Goal: Navigation & Orientation: Find specific page/section

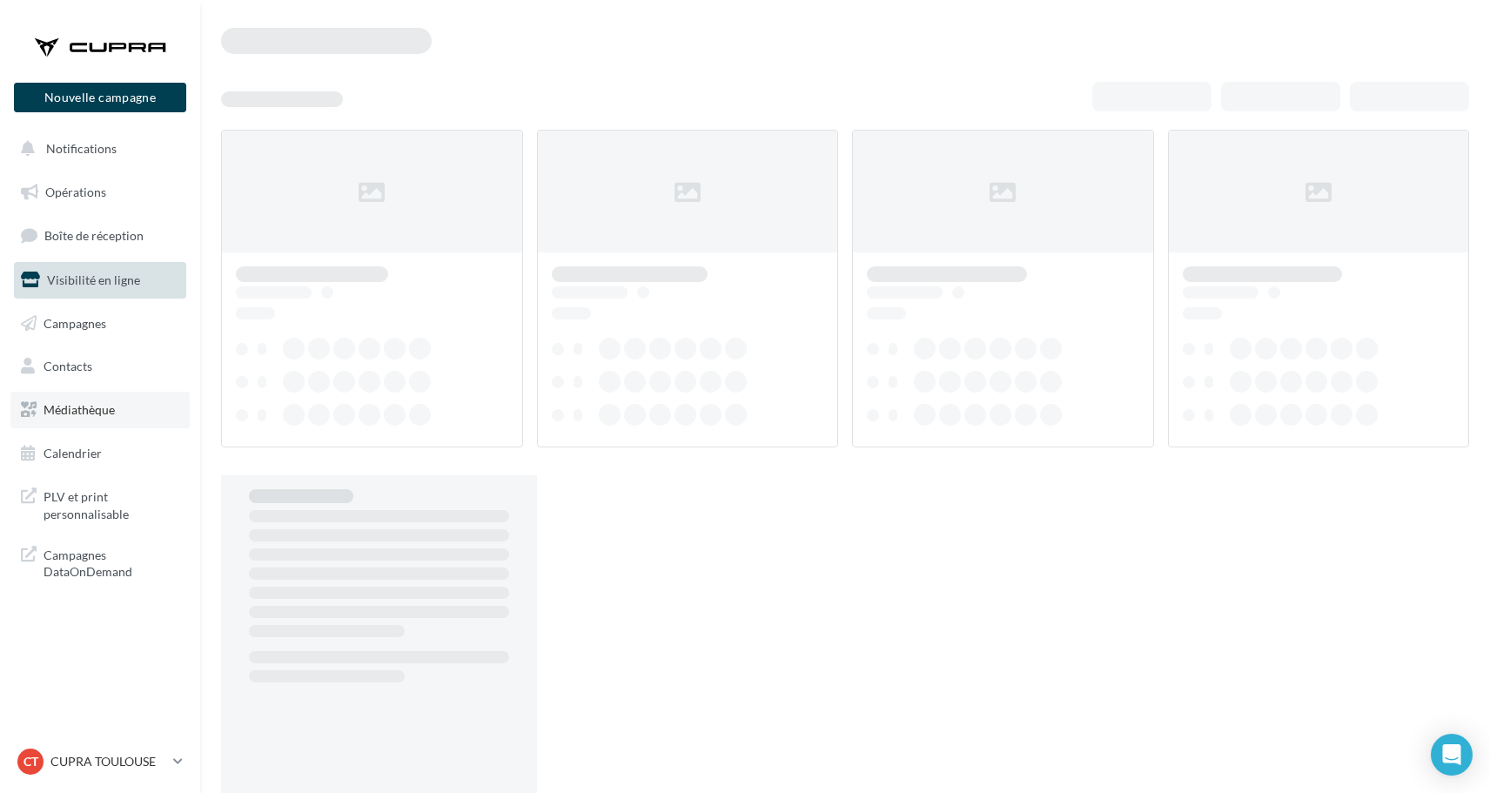
click at [122, 415] on link "Médiathèque" at bounding box center [99, 410] width 179 height 37
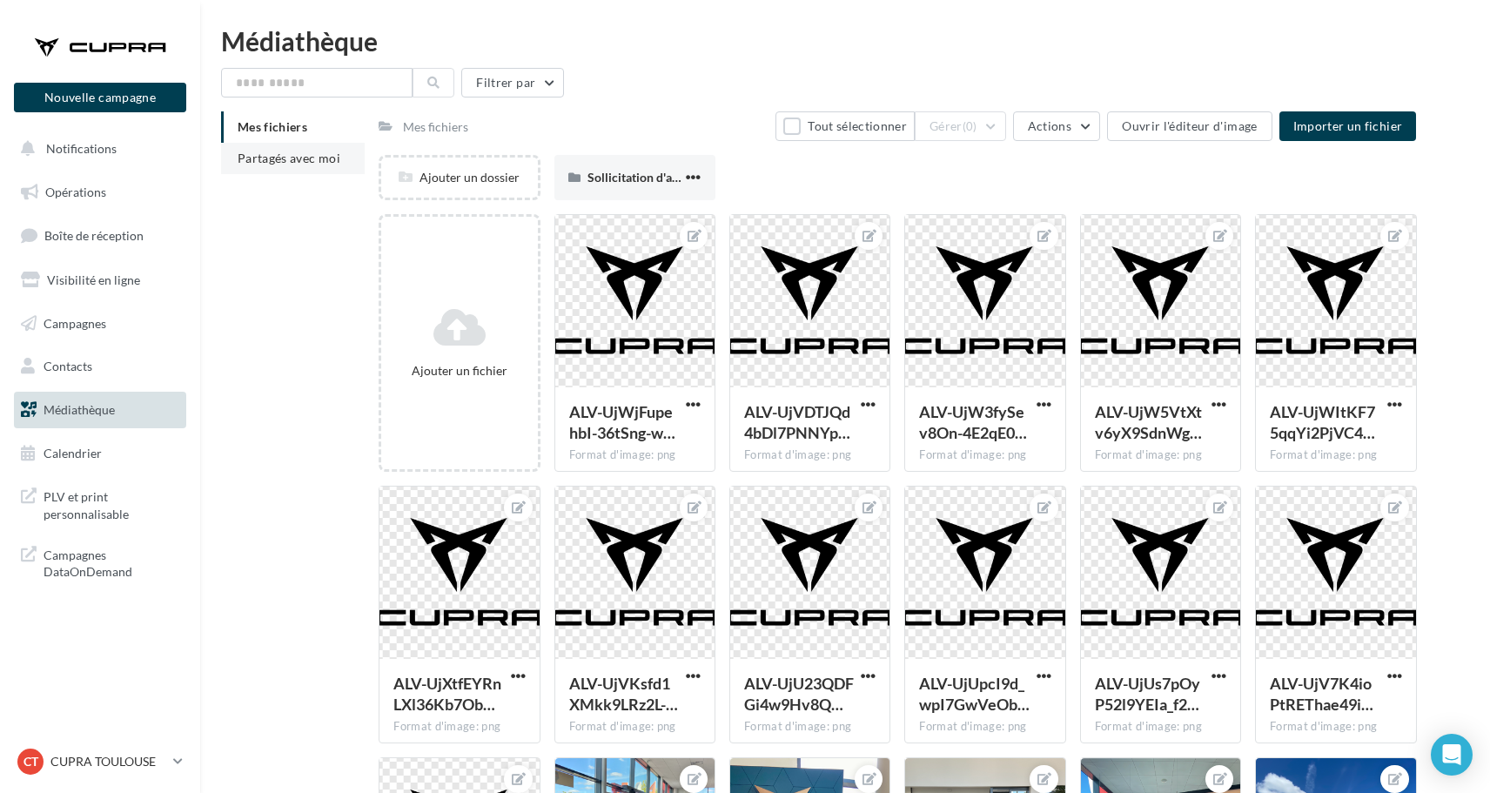
click at [309, 167] on li "Partagés avec moi" at bounding box center [293, 158] width 144 height 31
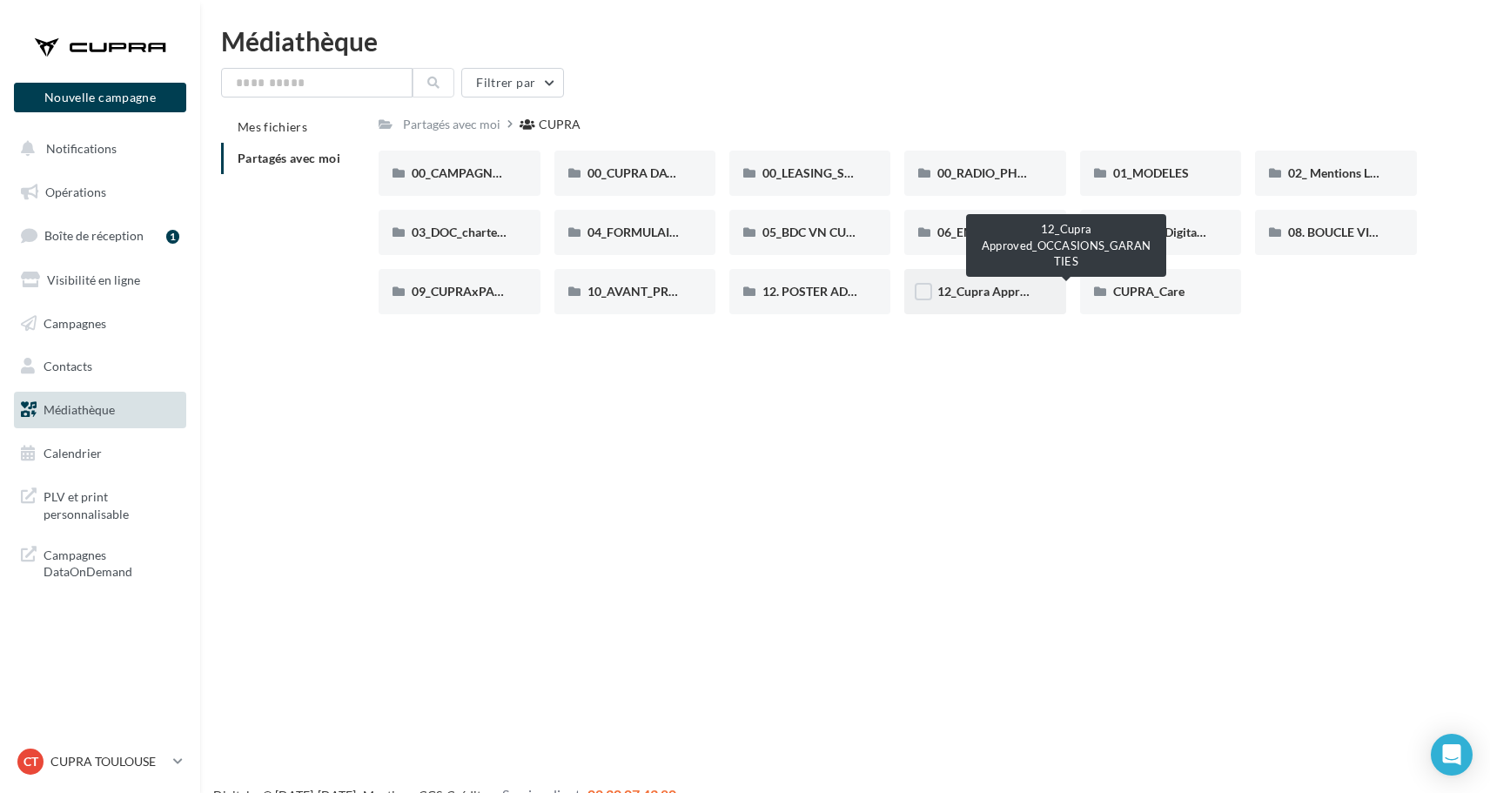
click at [969, 291] on span "12_Cupra Approved_OCCASIONS_GARANTIES" at bounding box center [1067, 291] width 258 height 15
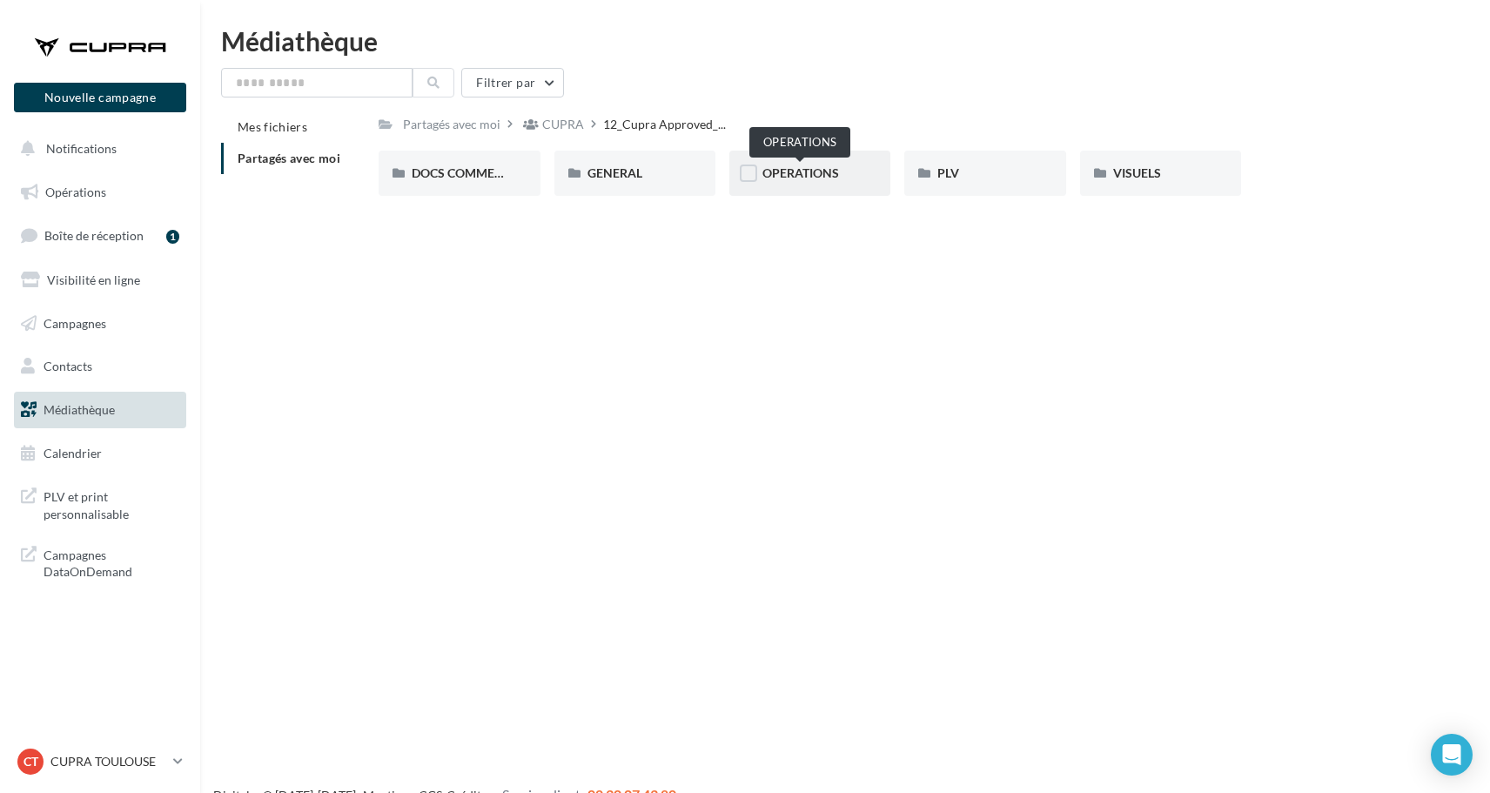
click at [802, 178] on span "OPERATIONS" at bounding box center [801, 172] width 77 height 15
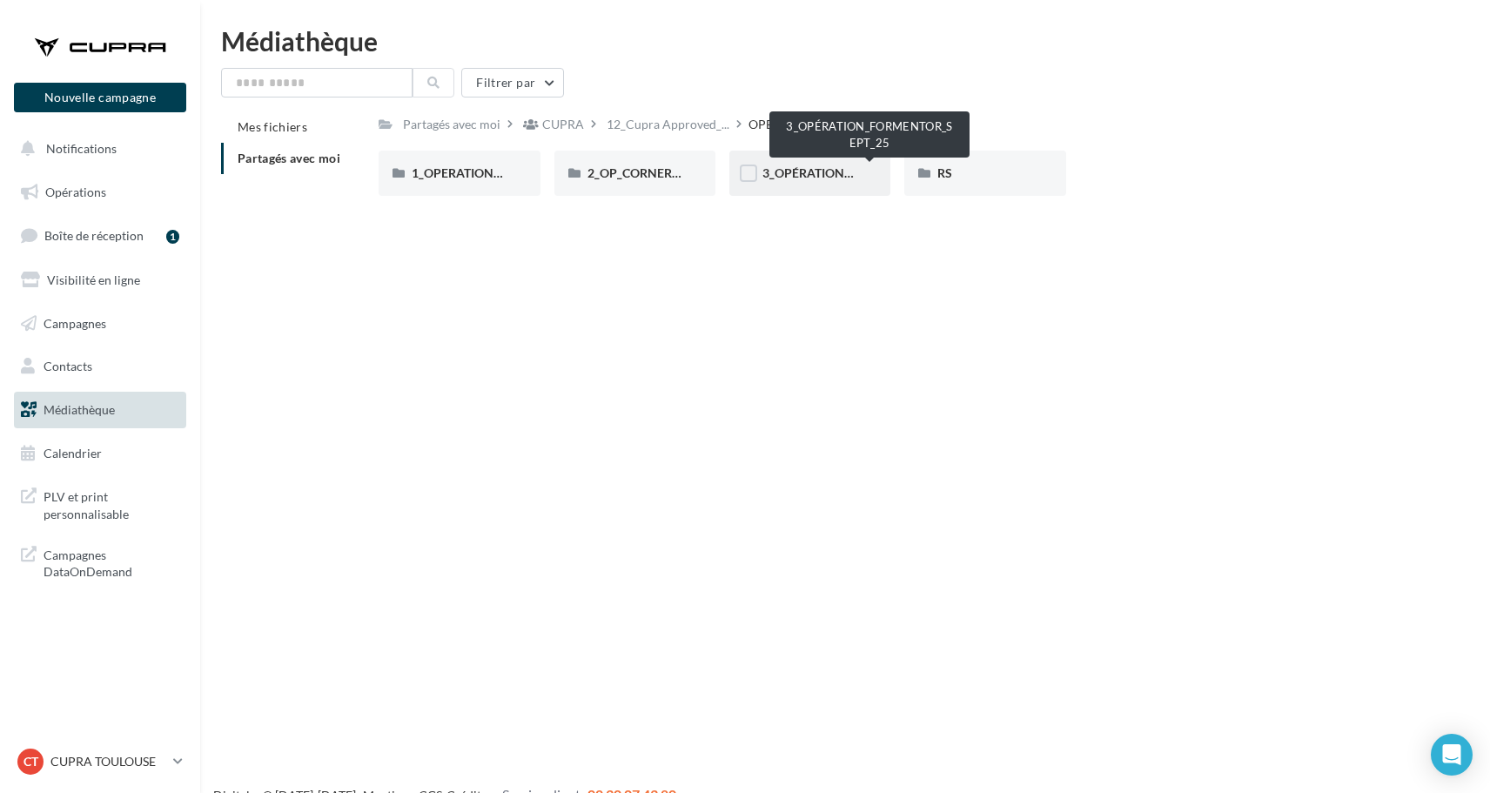
click at [796, 177] on span "3_OPÉRATION_FORMENTOR_SEPT_25" at bounding box center [871, 172] width 216 height 15
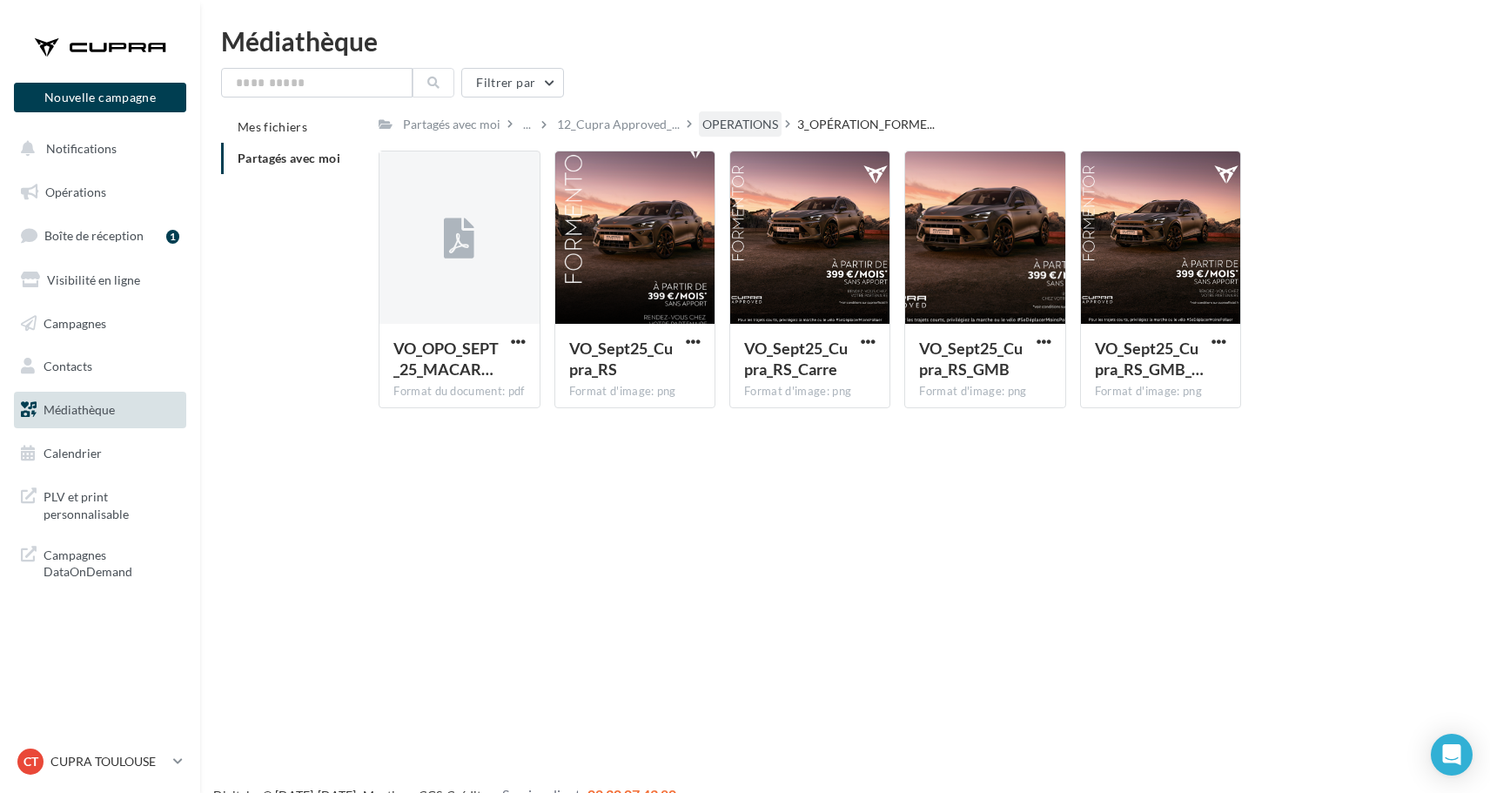
click at [749, 122] on div "OPERATIONS" at bounding box center [741, 124] width 76 height 17
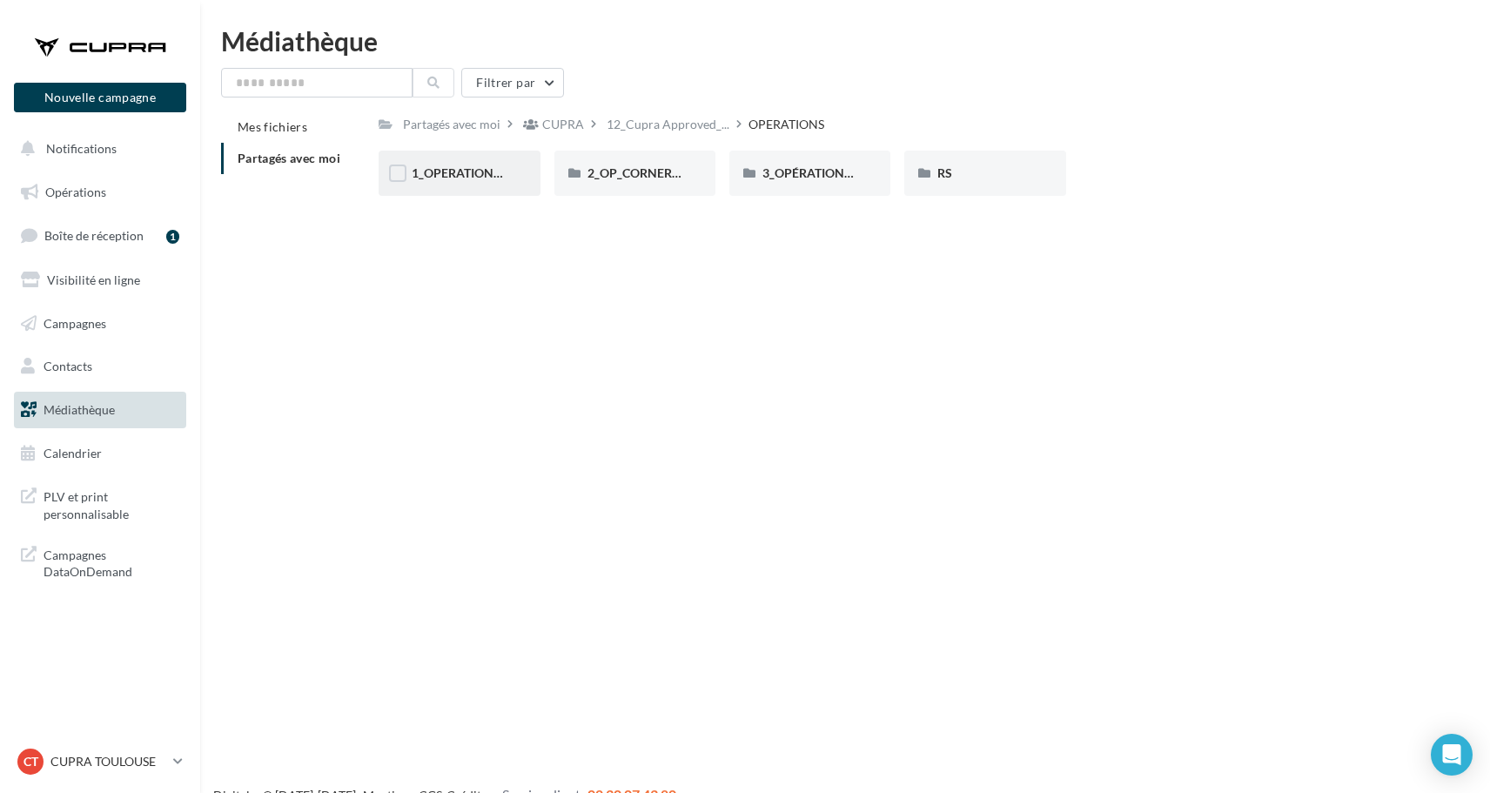
click at [470, 162] on div "1_OPERATION_Dispo_immédiate" at bounding box center [459, 173] width 161 height 45
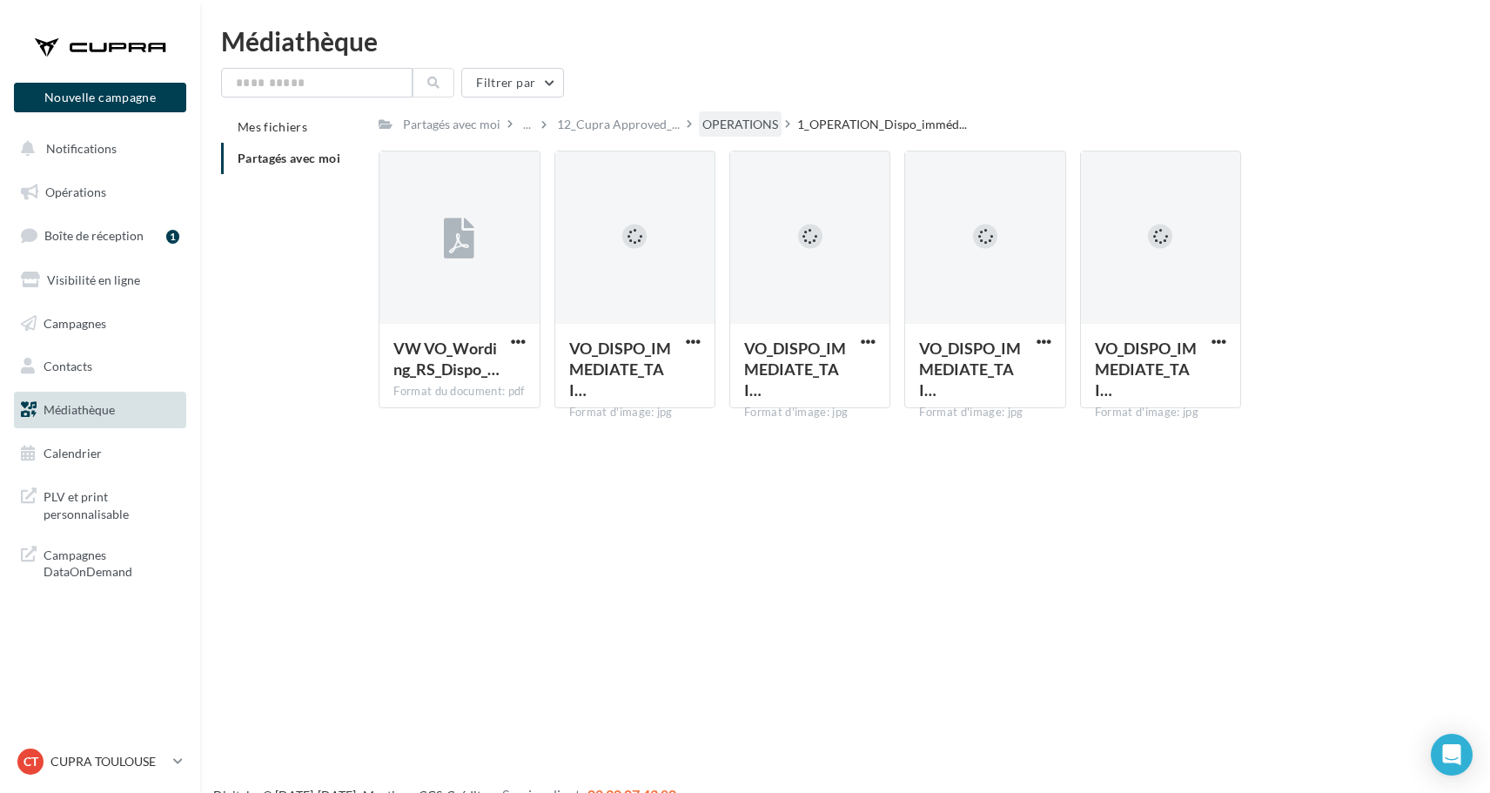
click at [736, 129] on div "OPERATIONS" at bounding box center [741, 124] width 76 height 17
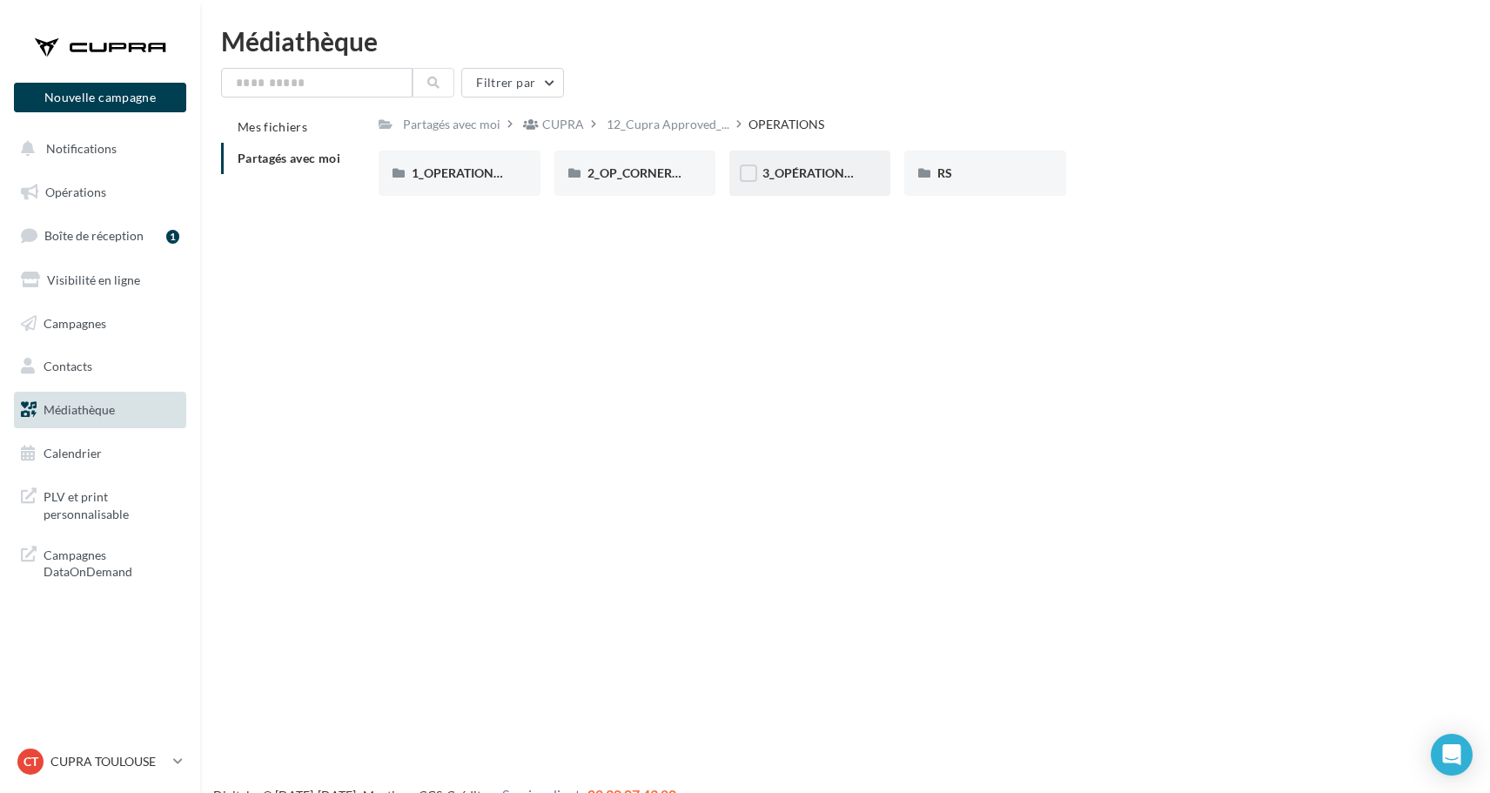
click at [824, 170] on span "3_OPÉRATION_FORMENTOR_SEPT_25" at bounding box center [871, 172] width 216 height 15
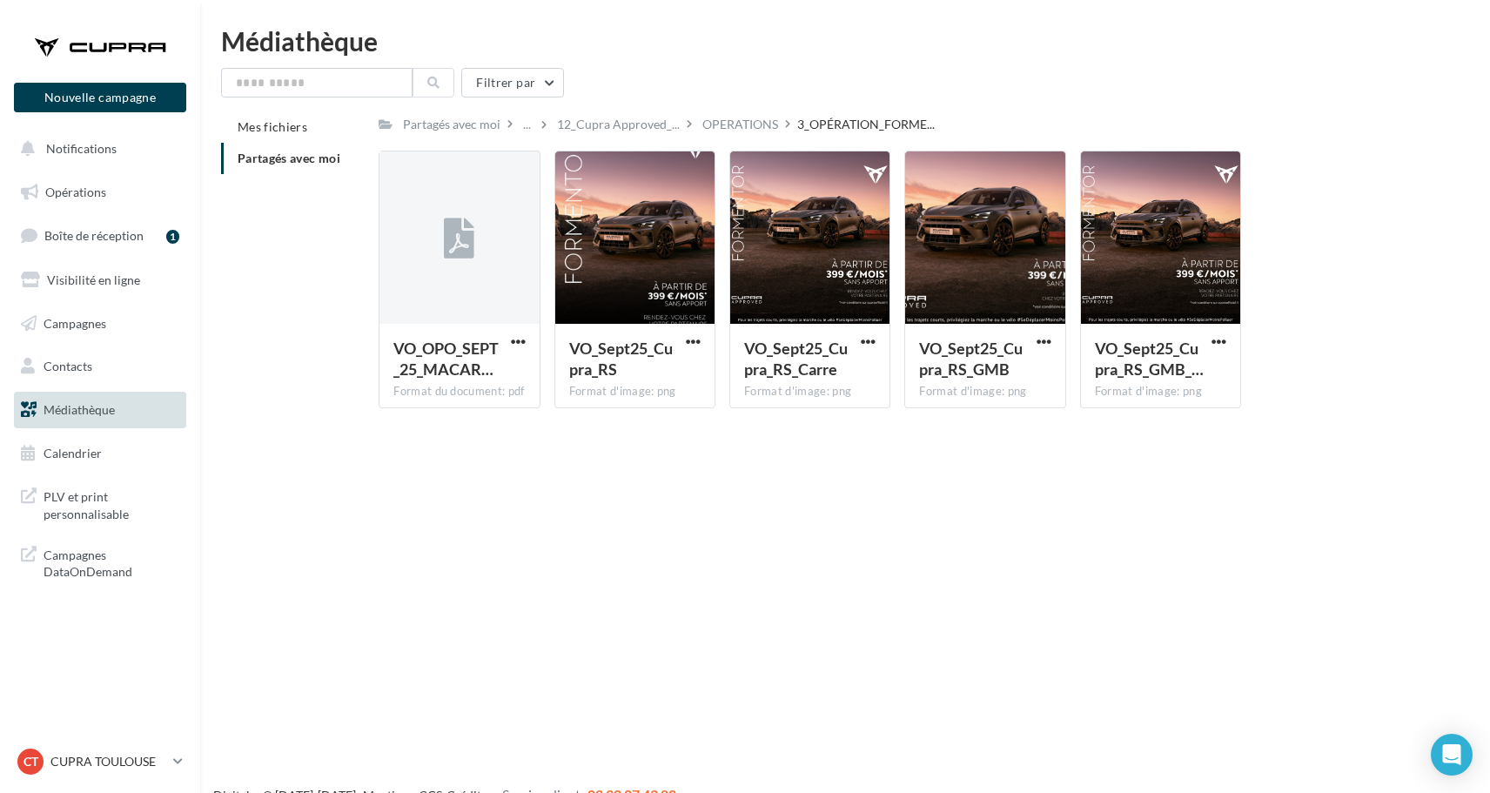
click at [935, 447] on div "Nouvelle campagne Nouvelle campagne Notifications Opérations Boîte de réception…" at bounding box center [745, 424] width 1490 height 793
